Goal: Task Accomplishment & Management: Manage account settings

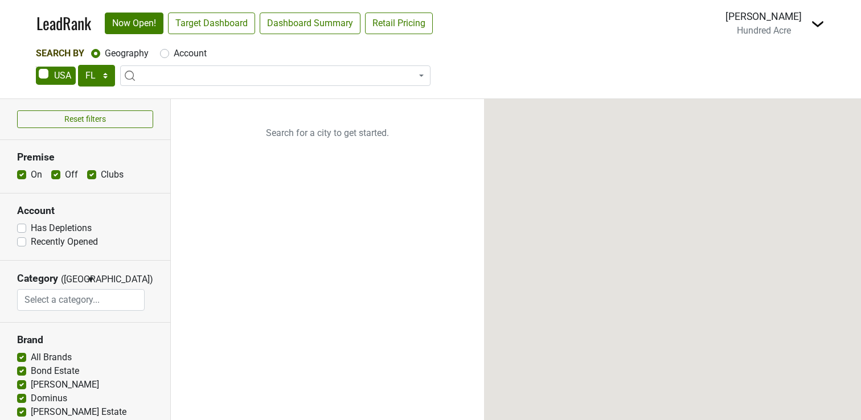
select select "FL"
select select
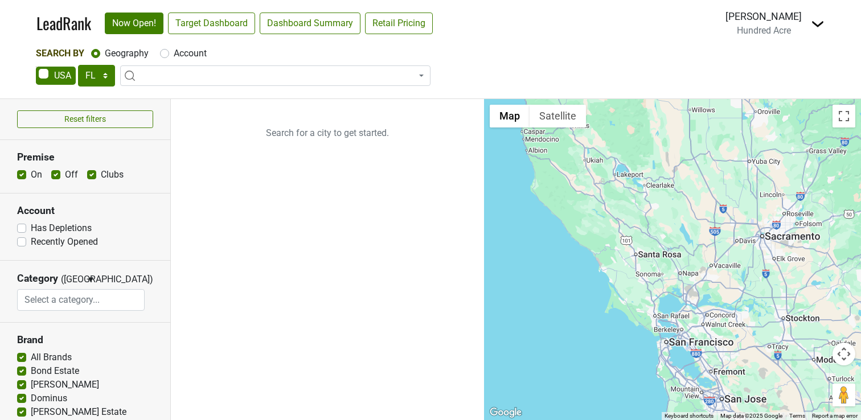
click at [817, 24] on img at bounding box center [817, 24] width 14 height 14
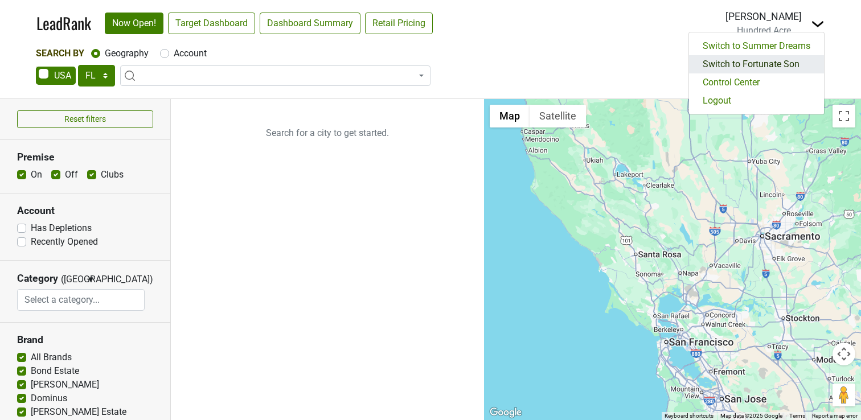
click at [756, 66] on link "Switch to Fortunate Son" at bounding box center [756, 64] width 135 height 18
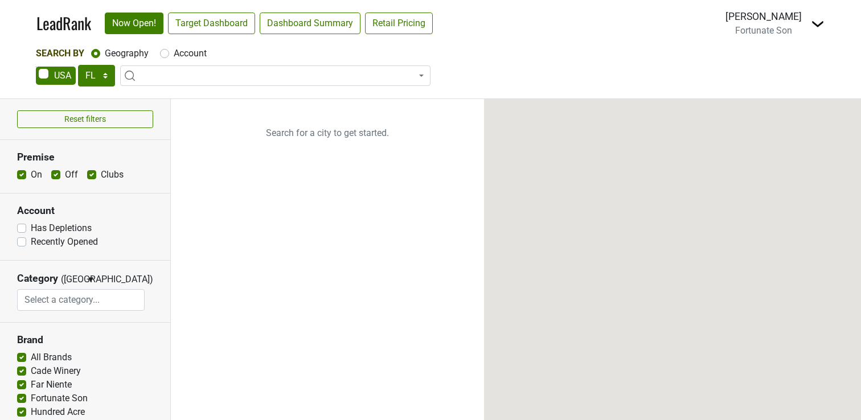
select select "FL"
select select
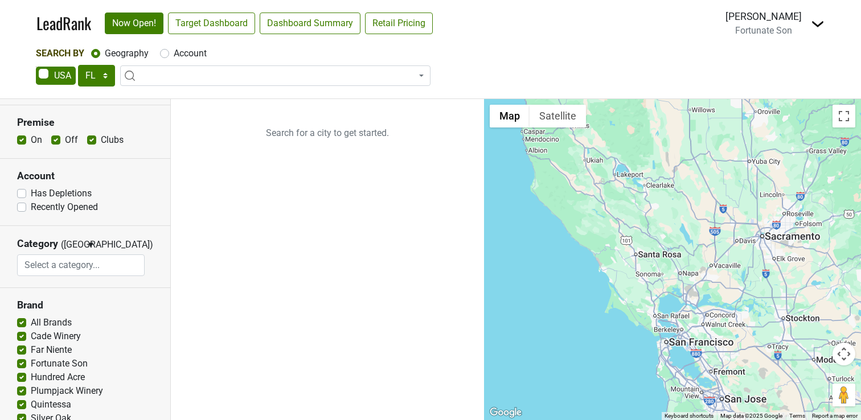
scroll to position [161, 0]
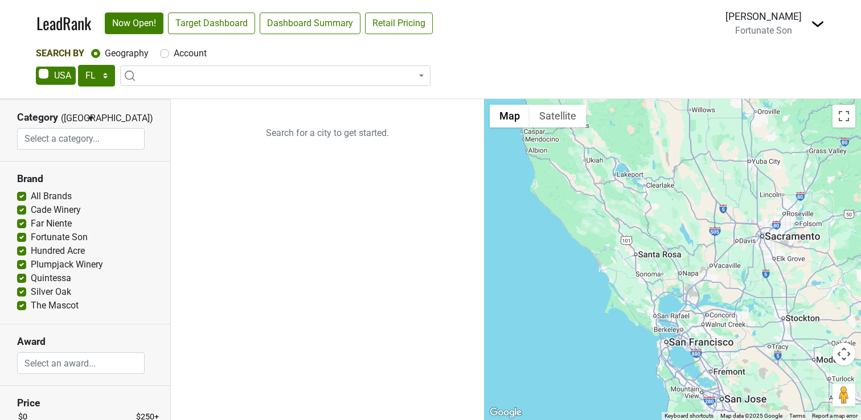
click at [772, 34] on span "Fortunate Son" at bounding box center [763, 30] width 57 height 11
click at [822, 28] on img at bounding box center [817, 24] width 14 height 14
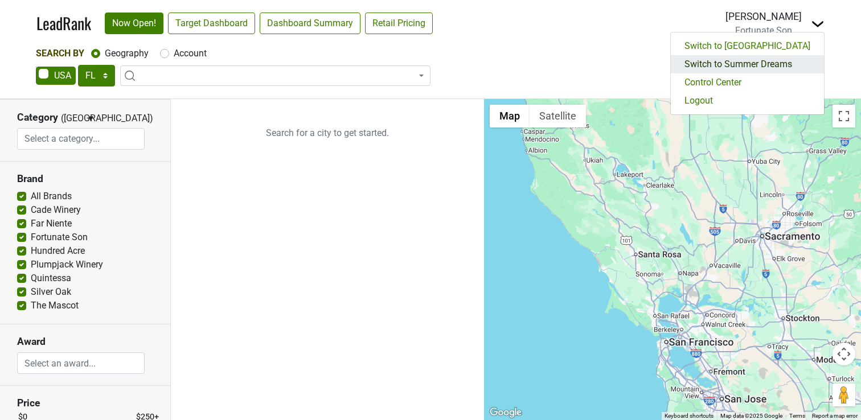
click at [767, 67] on link "Switch to Summer Dreams" at bounding box center [746, 64] width 153 height 18
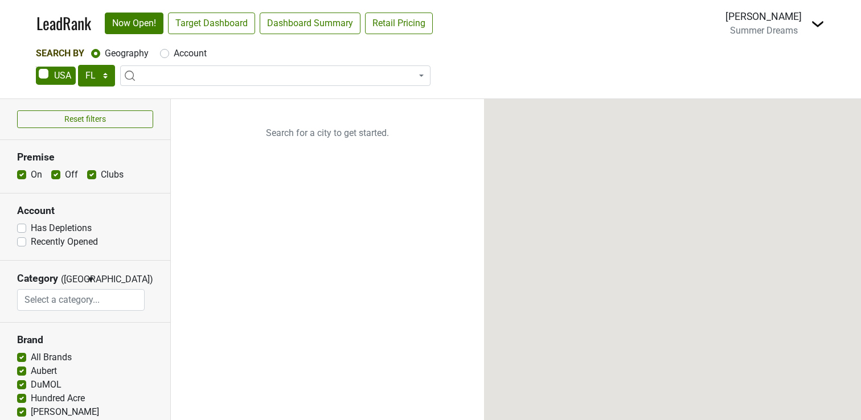
select select "FL"
select select
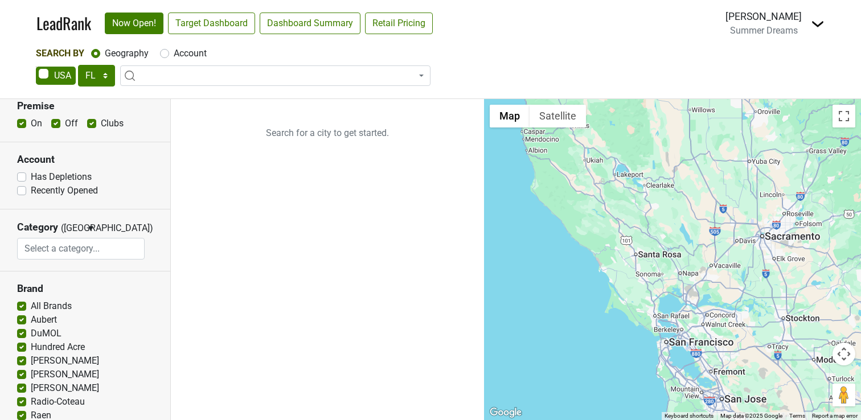
scroll to position [106, 0]
